Goal: Task Accomplishment & Management: Use online tool/utility

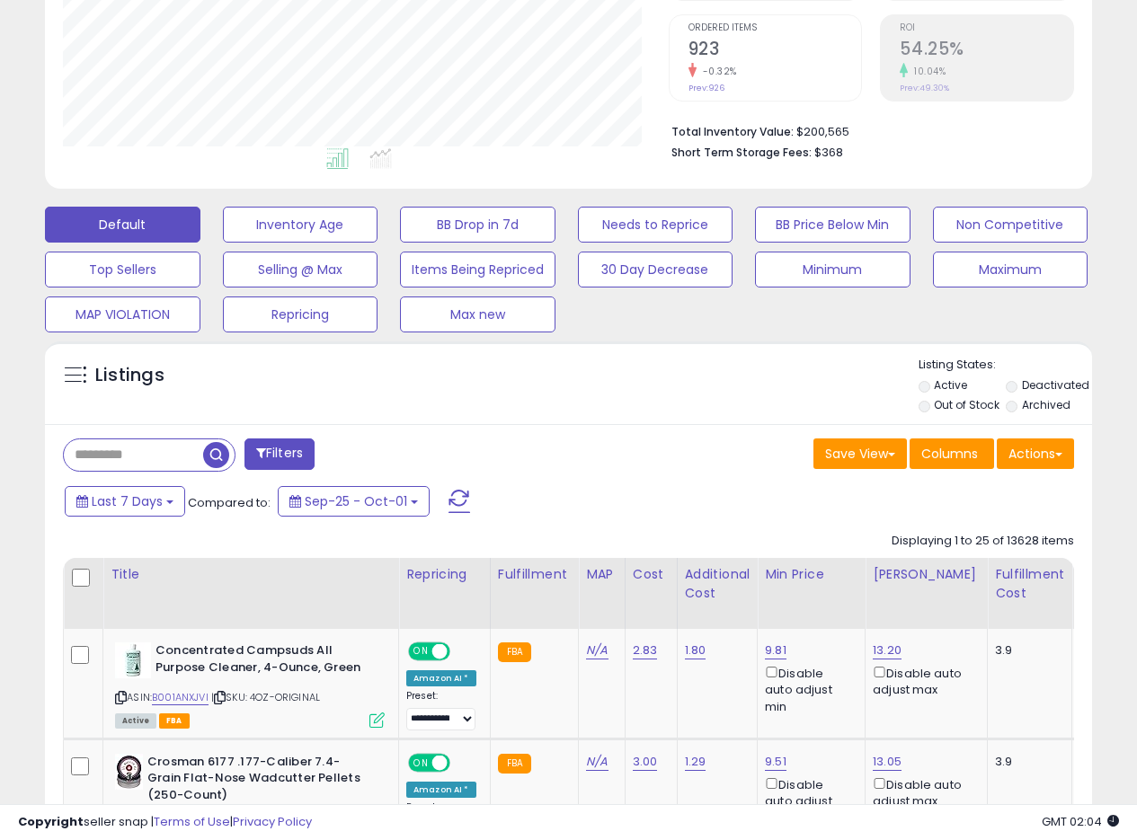
scroll to position [539, 0]
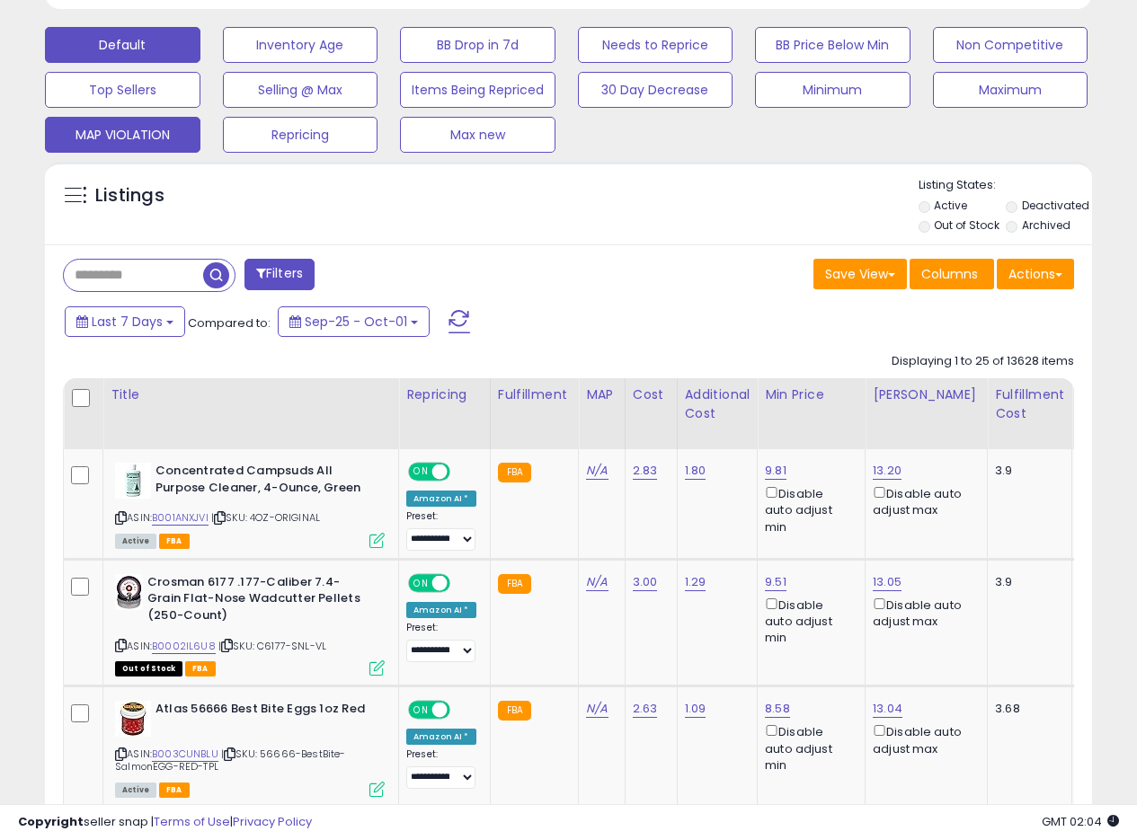
click at [142, 137] on button "MAP VIOLATION" at bounding box center [122, 135] width 155 height 36
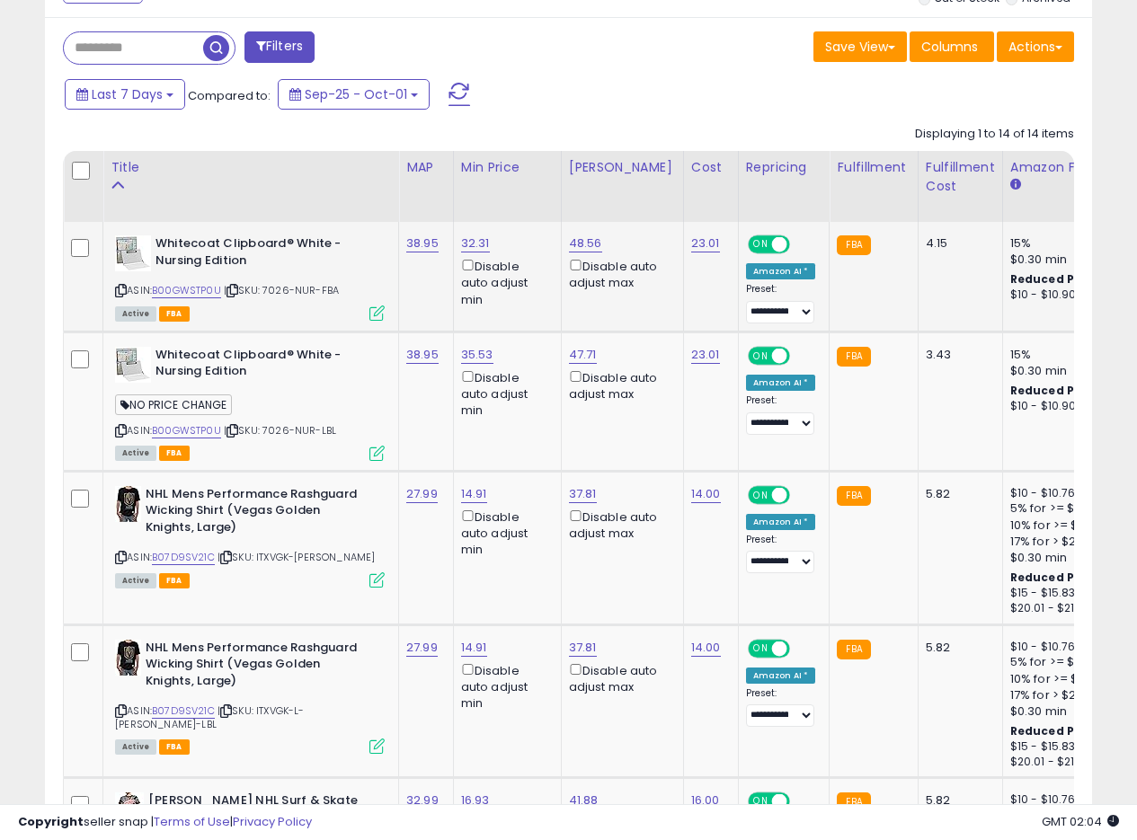
scroll to position [759, 0]
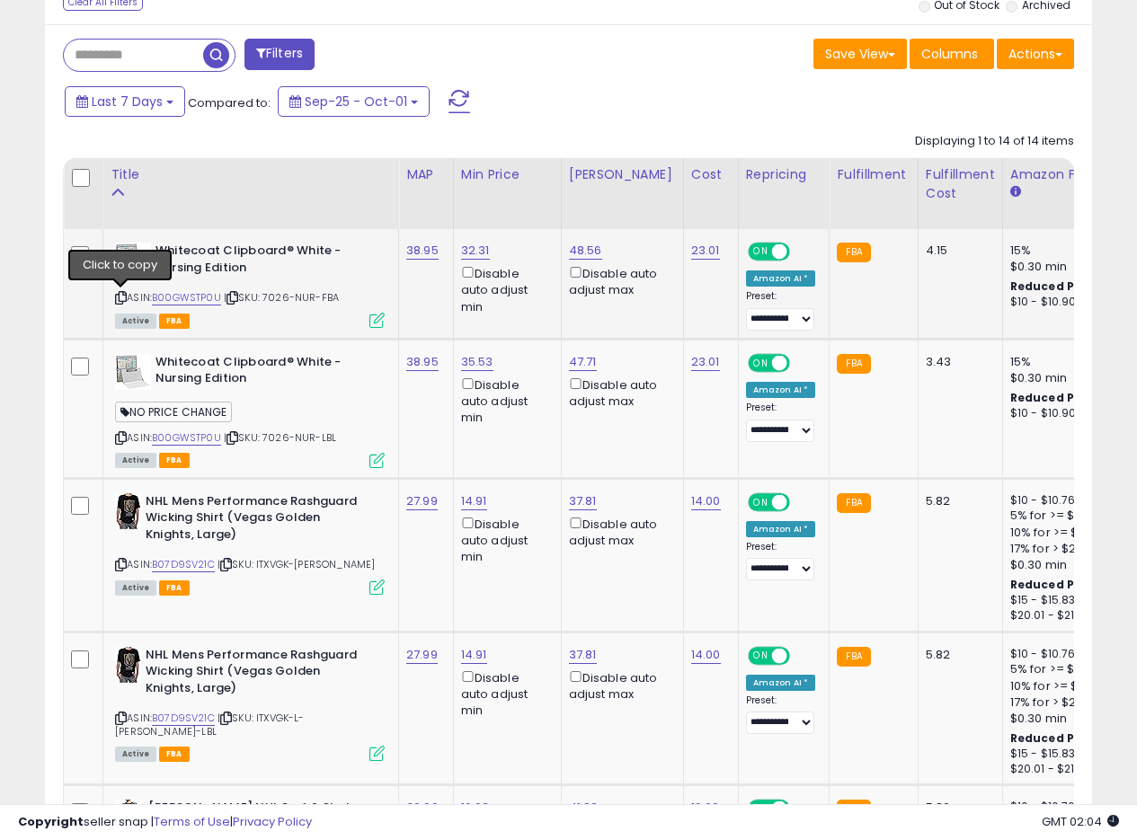
click at [124, 295] on icon at bounding box center [121, 298] width 12 height 10
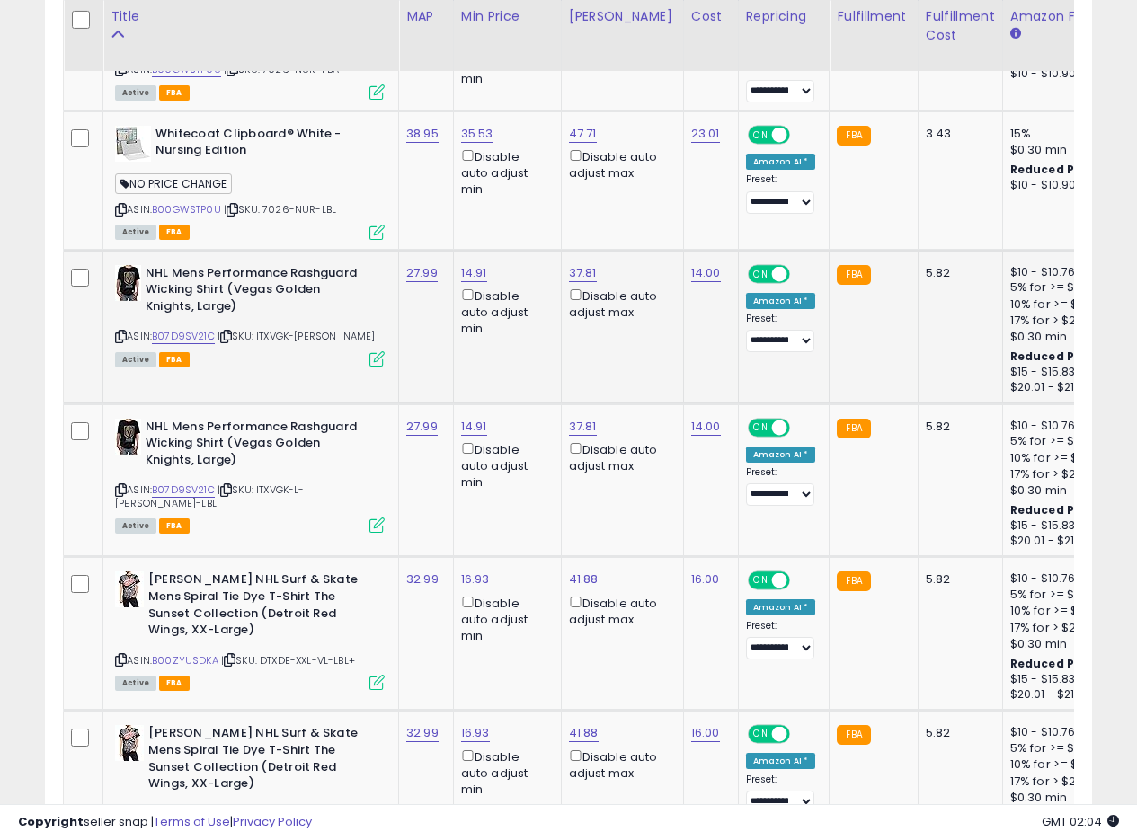
scroll to position [1029, 0]
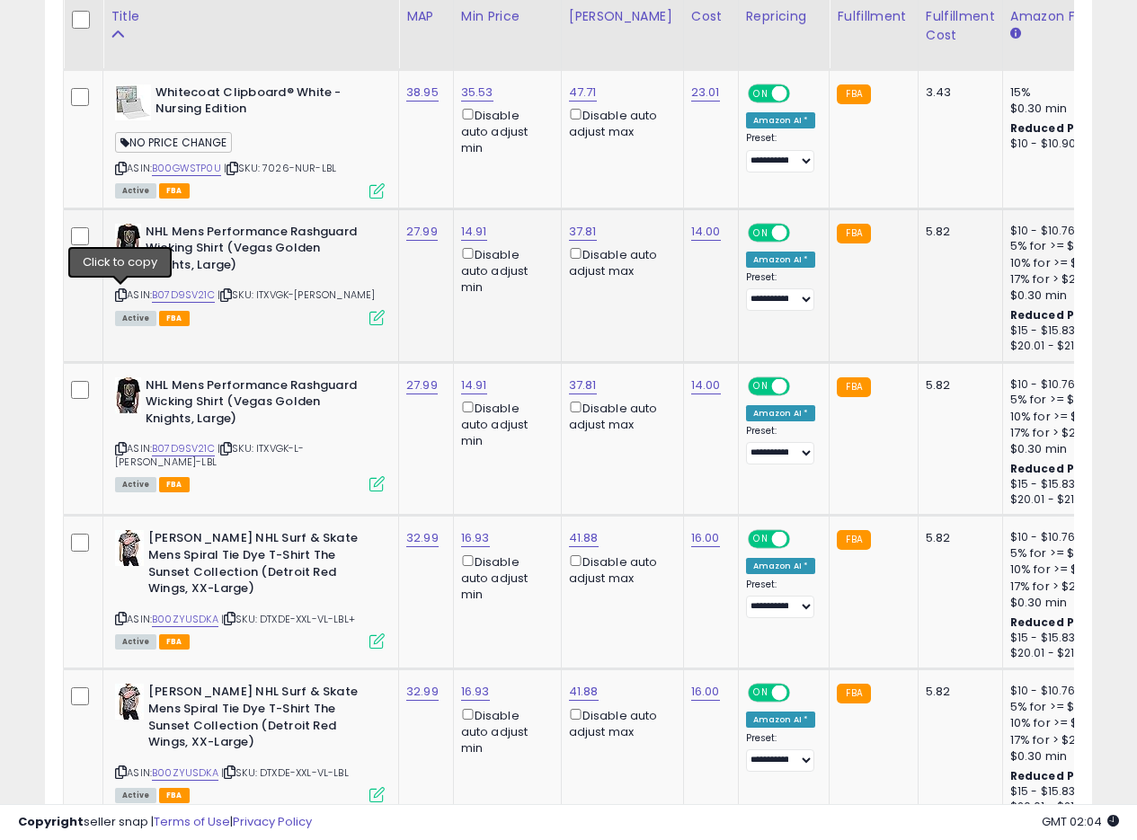
click at [121, 290] on icon at bounding box center [121, 295] width 12 height 10
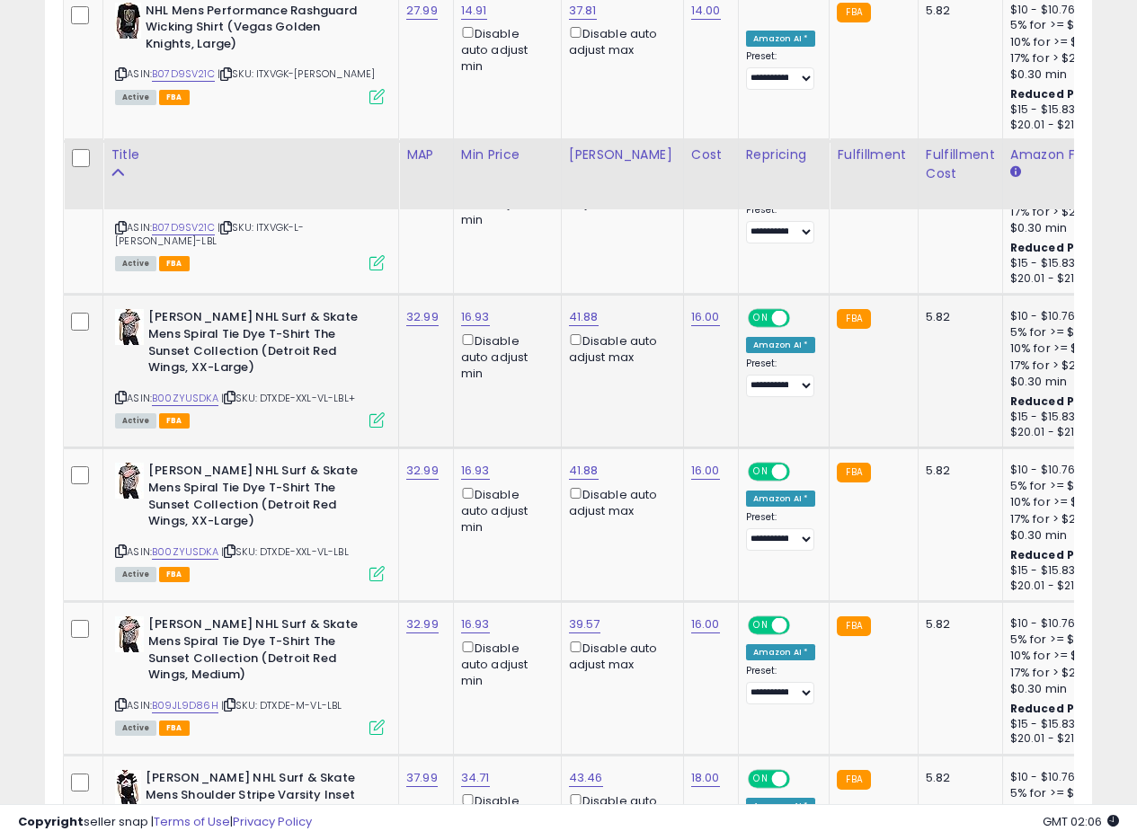
scroll to position [1388, 0]
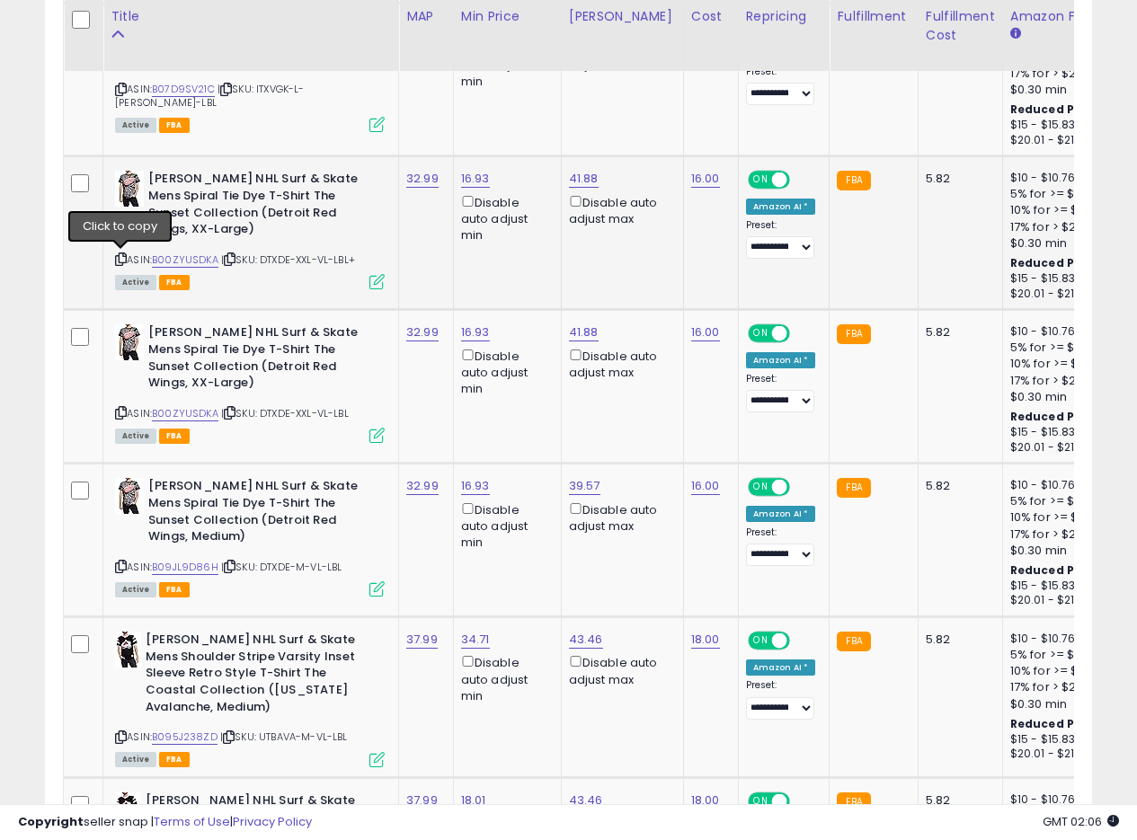
click at [118, 256] on icon at bounding box center [121, 259] width 12 height 10
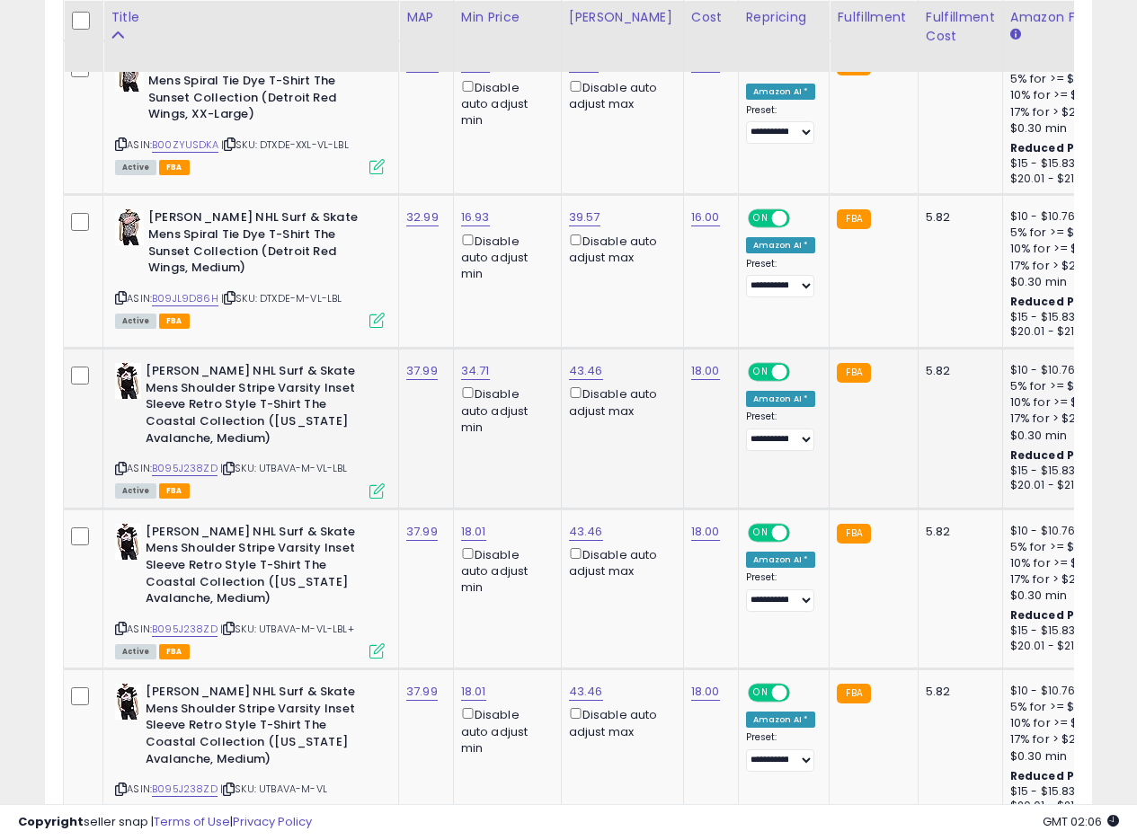
scroll to position [1658, 0]
click at [192, 135] on div "ASIN: B00ZYUSDKA | SKU: DTXDE-XXL-VL-LBL Active FBA" at bounding box center [250, 113] width 270 height 117
click at [193, 142] on link "B00ZYUSDKA" at bounding box center [185, 144] width 66 height 15
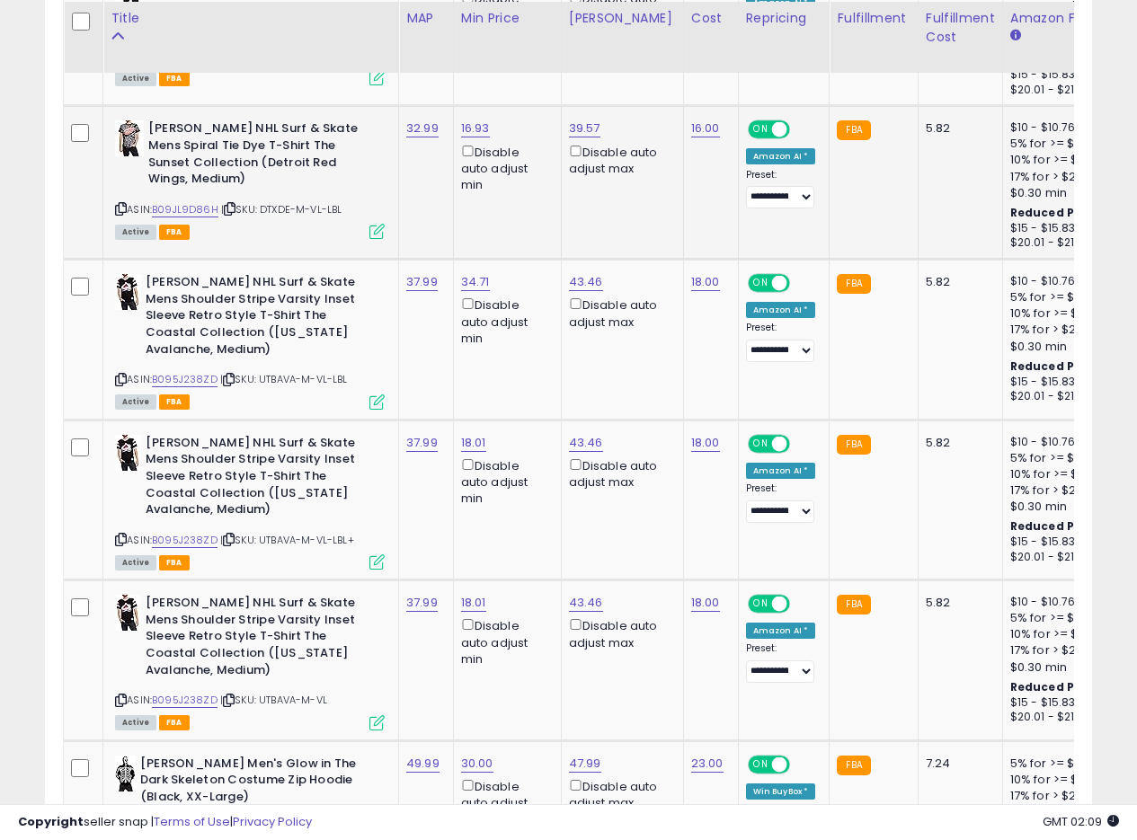
scroll to position [1748, 0]
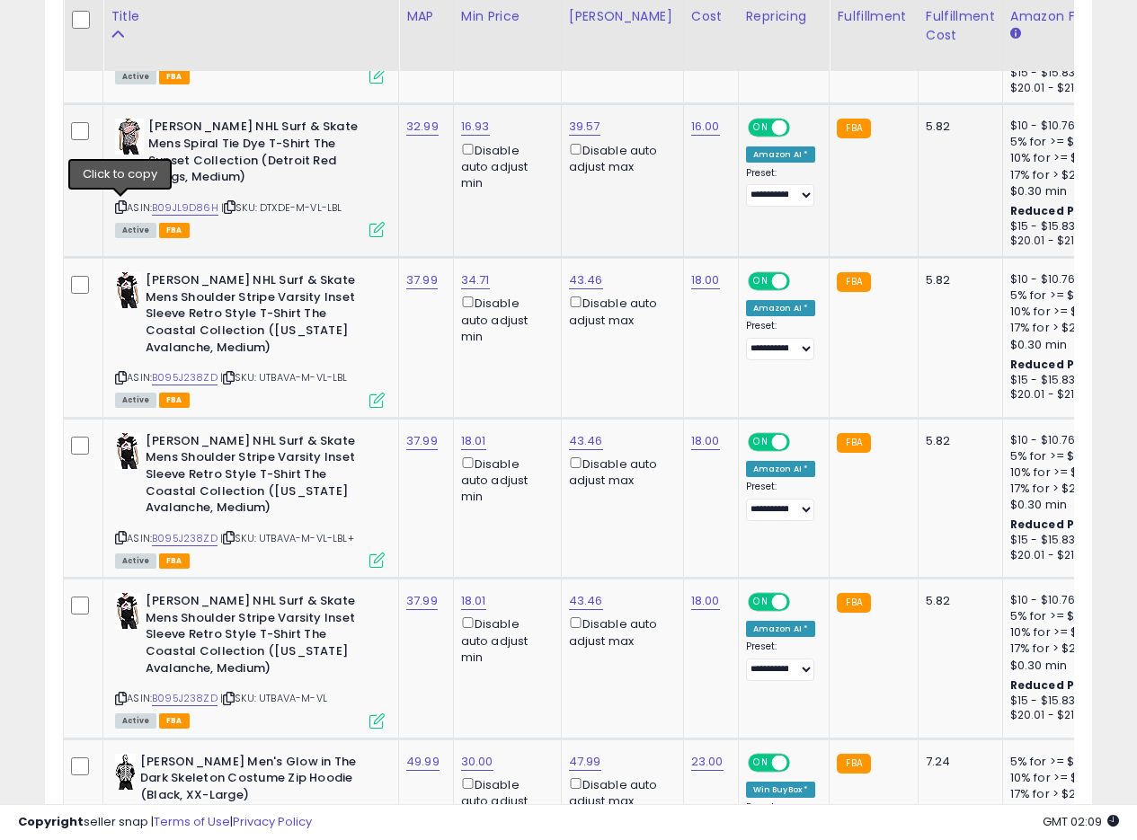
click at [120, 204] on icon at bounding box center [121, 207] width 12 height 10
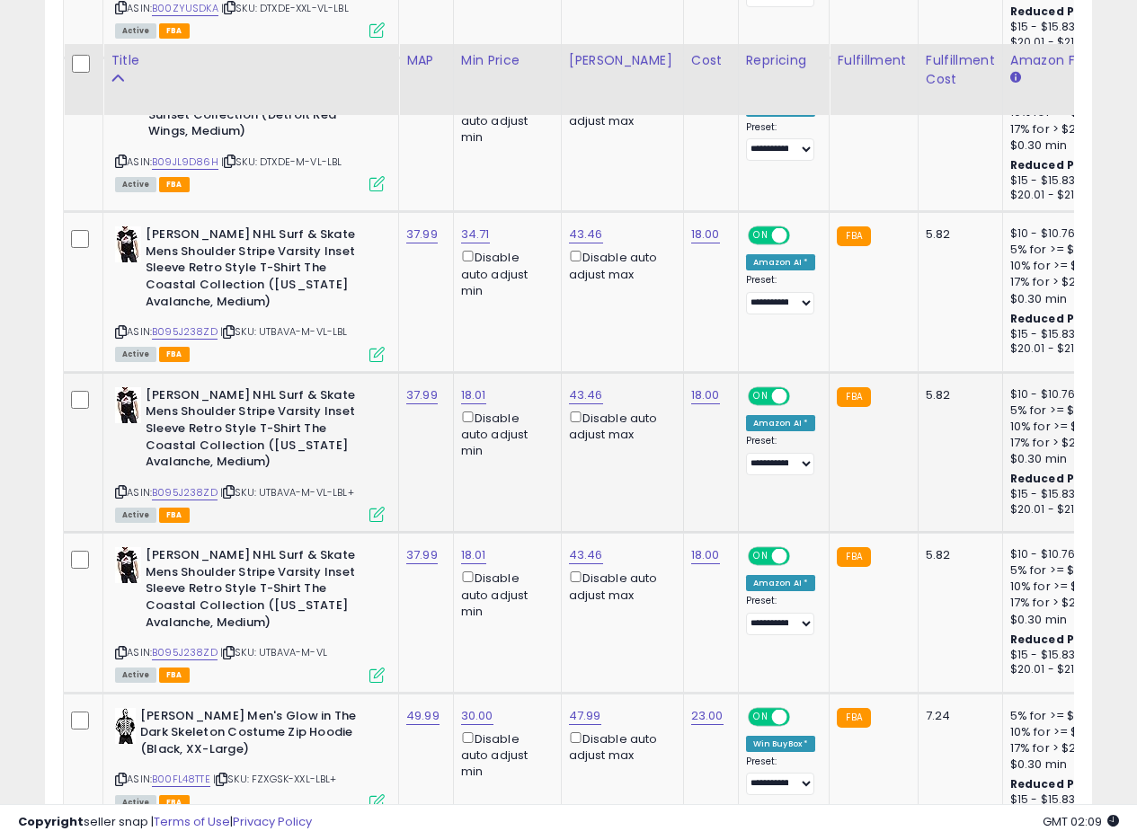
scroll to position [1837, 0]
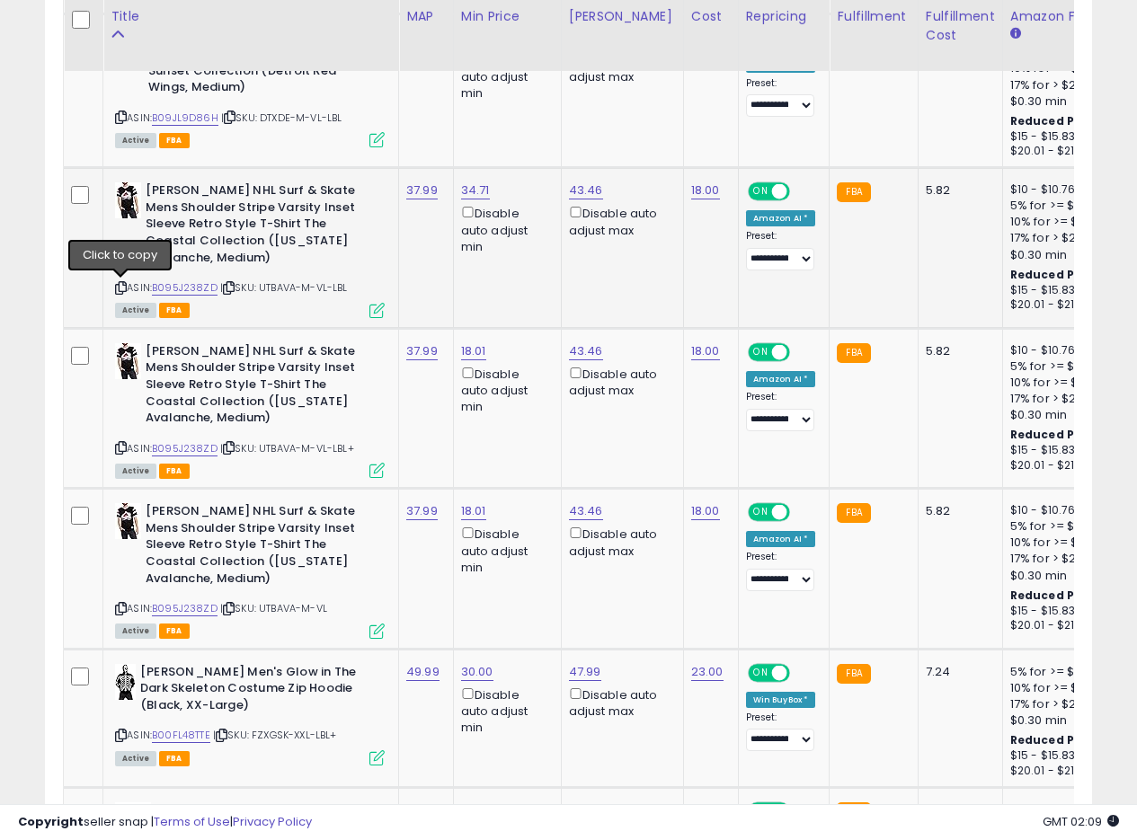
click at [120, 290] on icon at bounding box center [121, 288] width 12 height 10
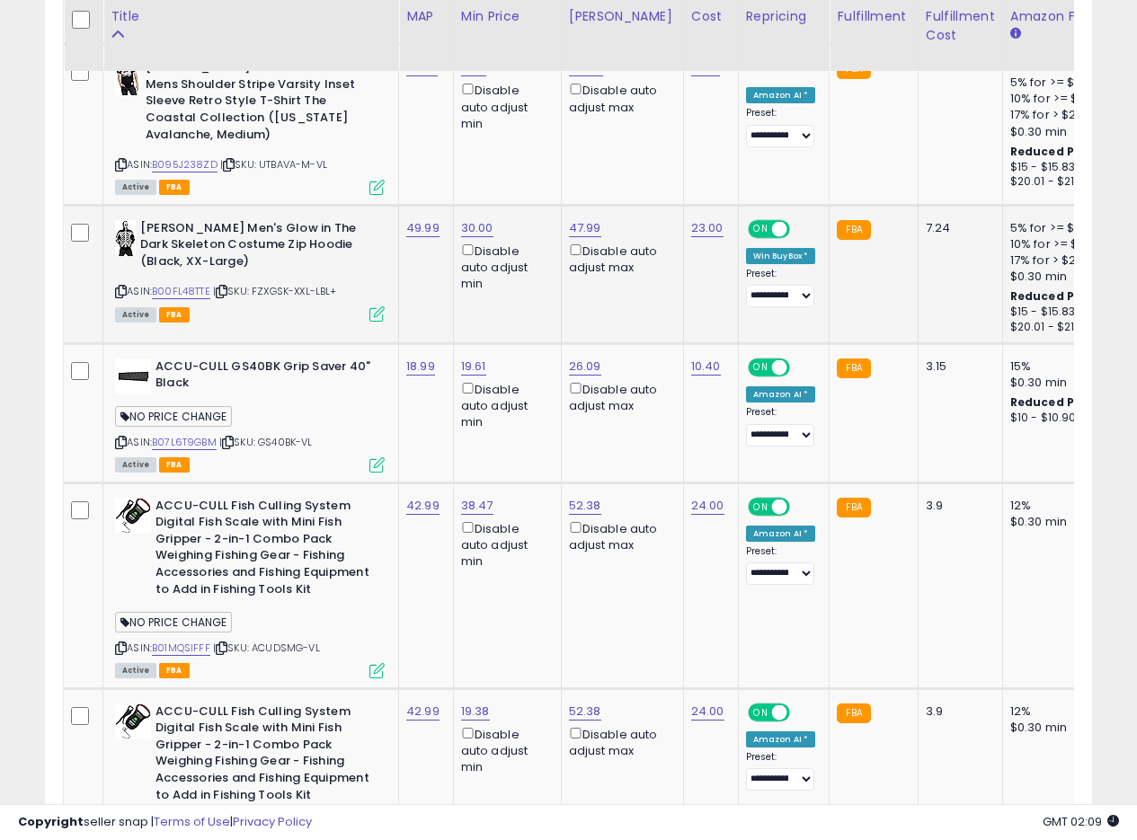
scroll to position [2280, 0]
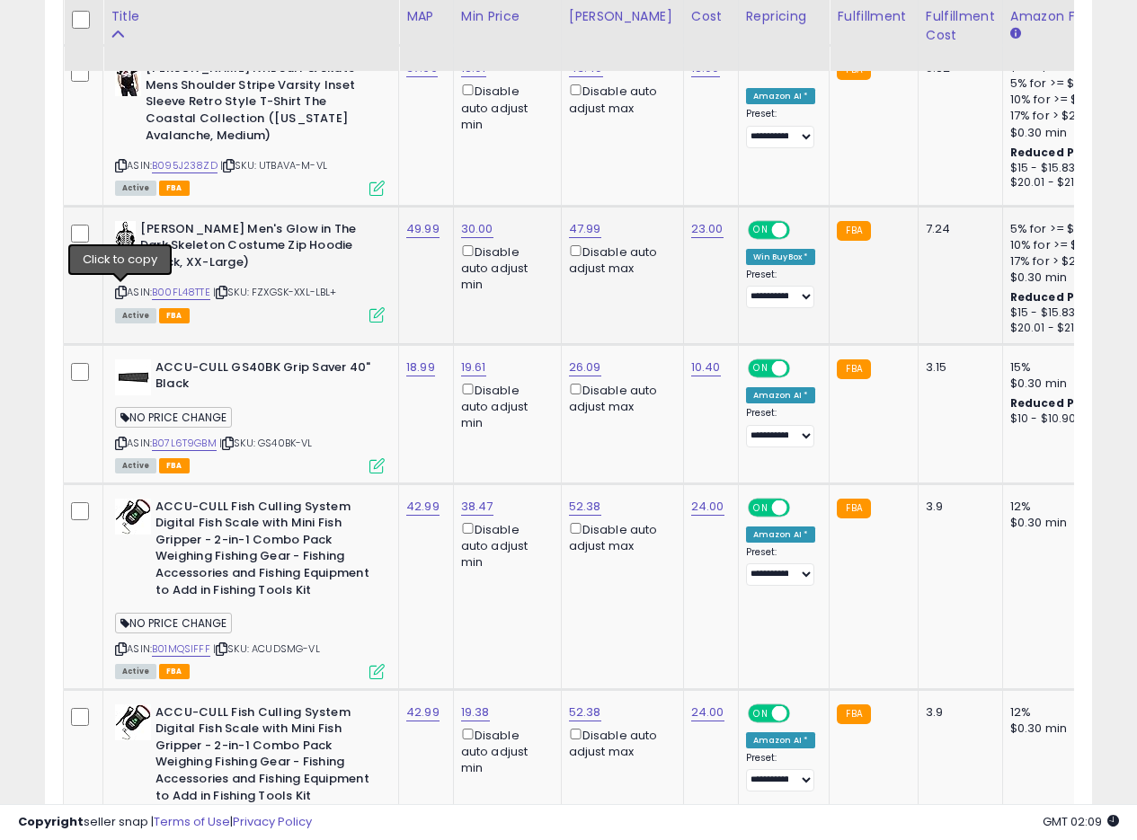
click at [121, 291] on icon at bounding box center [121, 293] width 12 height 10
click at [193, 288] on link "B00FL48TTE" at bounding box center [181, 292] width 58 height 15
drag, startPoint x: 394, startPoint y: 236, endPoint x: 431, endPoint y: 236, distance: 37.7
click at [447, 283] on td "49.99" at bounding box center [426, 275] width 55 height 138
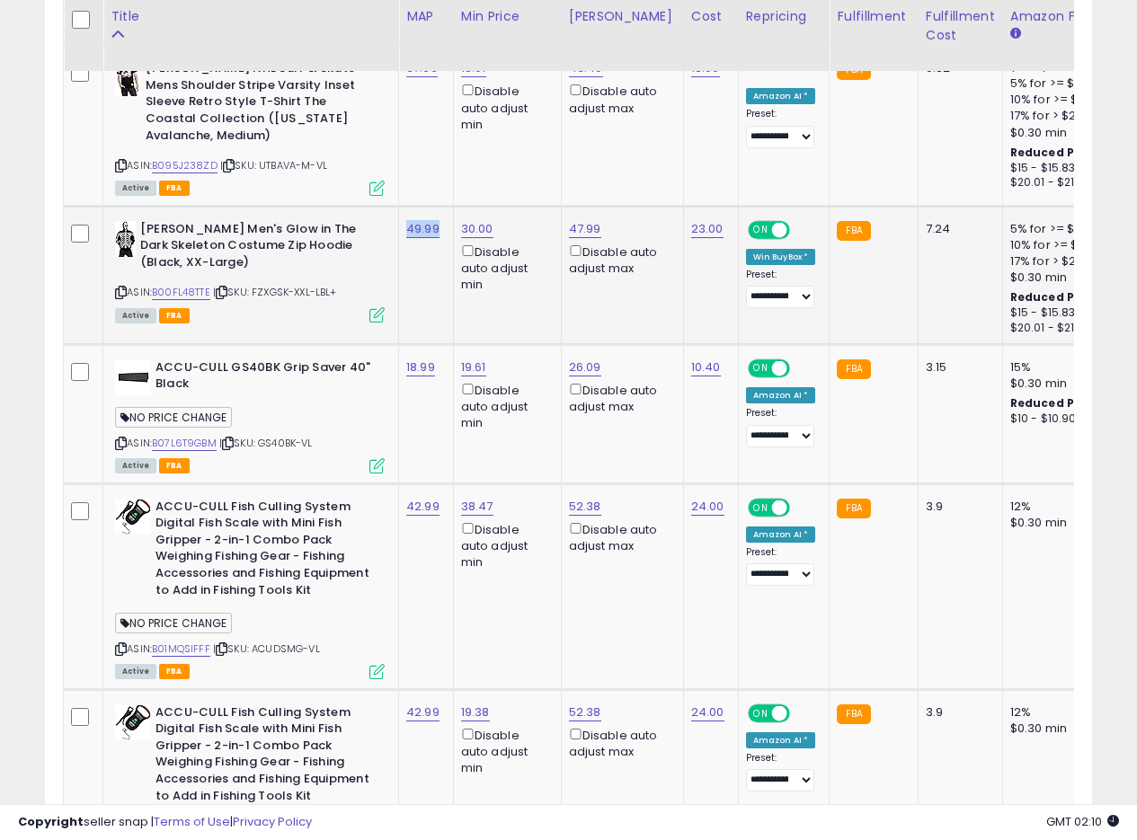
drag, startPoint x: 441, startPoint y: 231, endPoint x: 406, endPoint y: 232, distance: 35.1
click at [406, 232] on td "49.99" at bounding box center [426, 275] width 55 height 138
copy link "49.99"
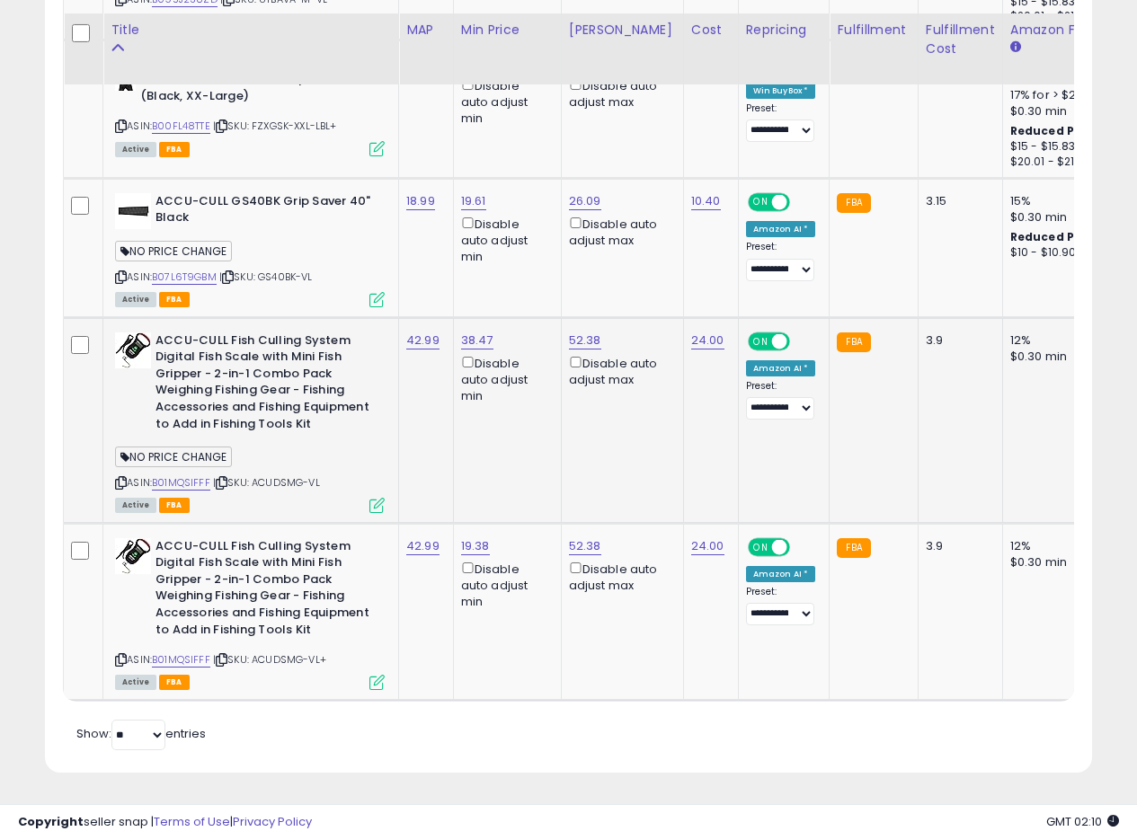
scroll to position [2460, 0]
click at [426, 414] on td "42.99" at bounding box center [426, 420] width 55 height 206
